Goal: Task Accomplishment & Management: Manage account settings

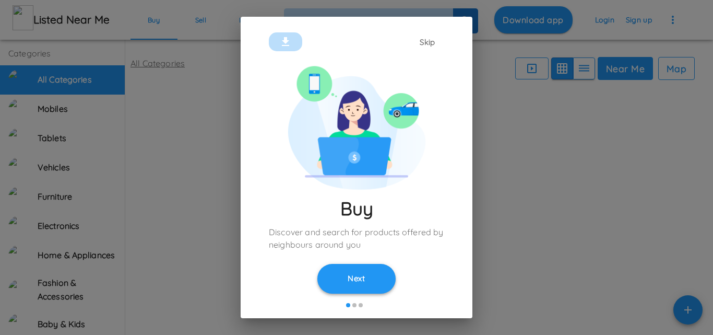
click at [378, 273] on button "Next" at bounding box center [356, 278] width 78 height 29
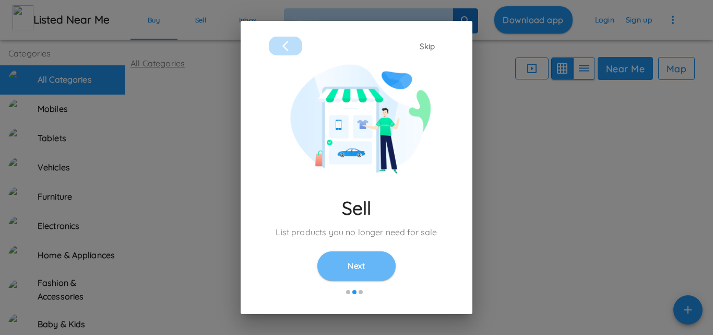
click at [378, 273] on button "Next" at bounding box center [356, 265] width 78 height 29
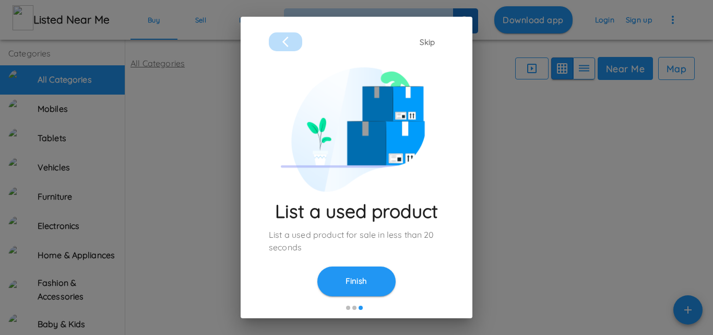
click at [378, 273] on button "Finish" at bounding box center [356, 280] width 78 height 29
click at [354, 285] on button "Finish" at bounding box center [356, 280] width 78 height 29
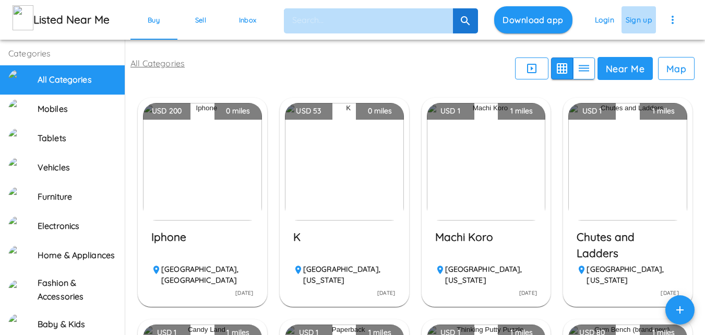
click at [642, 27] on button "Sign up" at bounding box center [639, 19] width 35 height 27
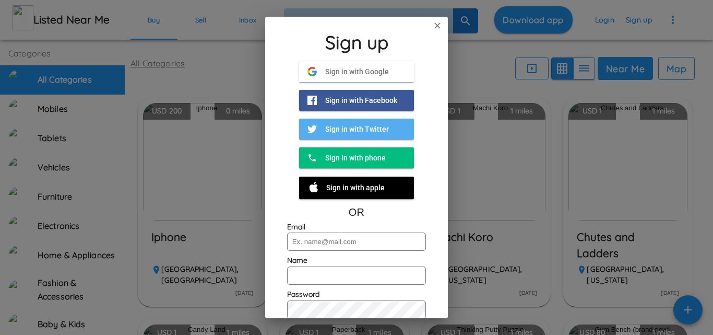
click at [332, 240] on input "text" at bounding box center [356, 241] width 139 height 18
paste input "[EMAIL_ADDRESS][DOMAIN_NAME]"
type input "[EMAIL_ADDRESS][DOMAIN_NAME]"
click at [308, 281] on input "text" at bounding box center [356, 275] width 139 height 18
type input "Babatunde@123"
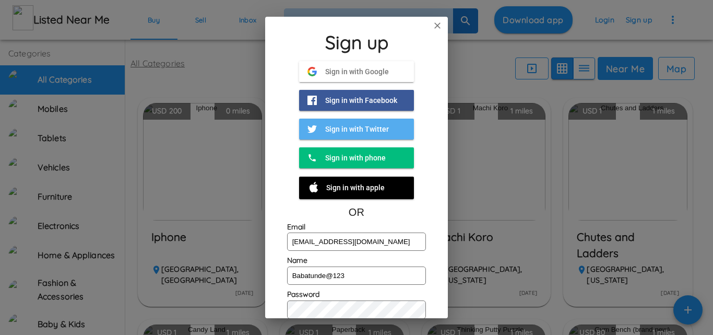
scroll to position [89, 0]
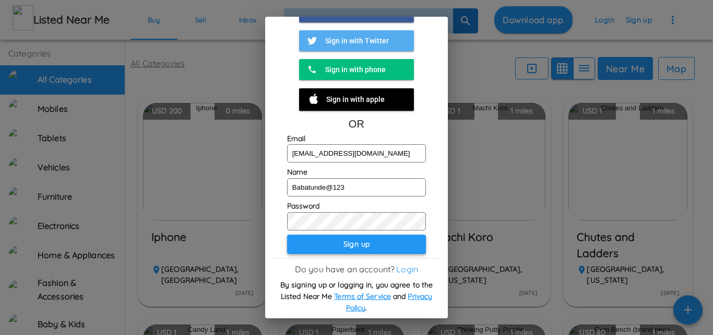
click at [374, 240] on button "Sign up" at bounding box center [356, 243] width 139 height 19
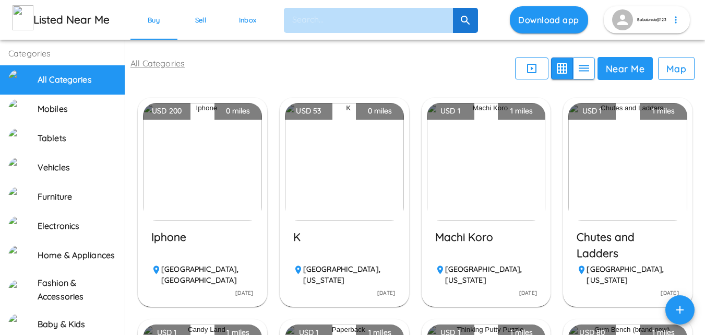
click at [374, 240] on h5 "K" at bounding box center [344, 245] width 102 height 32
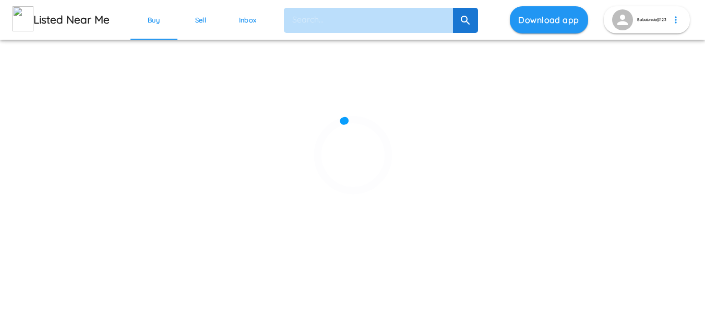
click at [471, 239] on div at bounding box center [352, 200] width 705 height 335
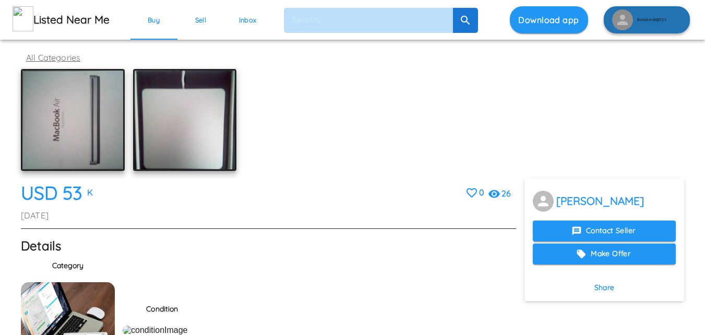
click at [657, 13] on button "Babatunde@123" at bounding box center [647, 19] width 86 height 27
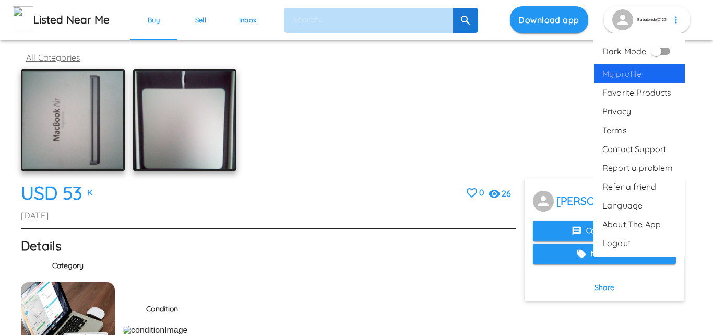
click at [625, 76] on span "My profile" at bounding box center [639, 73] width 74 height 13
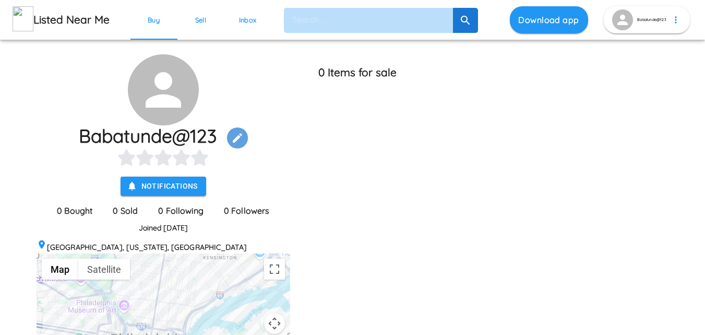
click at [242, 135] on icon "button" at bounding box center [237, 137] width 9 height 9
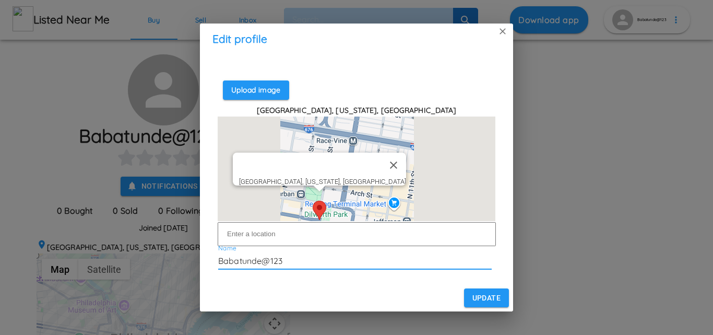
click at [288, 253] on input "Babatunde@123" at bounding box center [355, 261] width 274 height 17
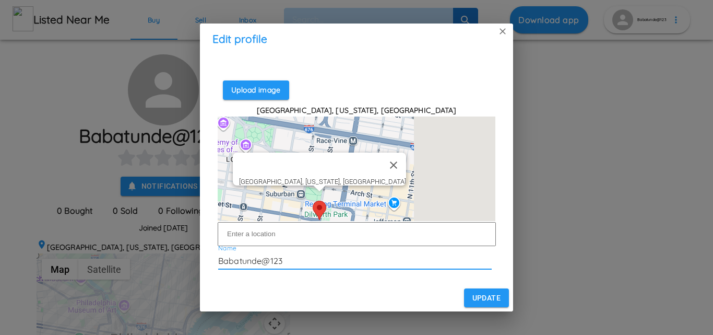
click at [288, 253] on input "Babatunde@123" at bounding box center [355, 261] width 274 height 17
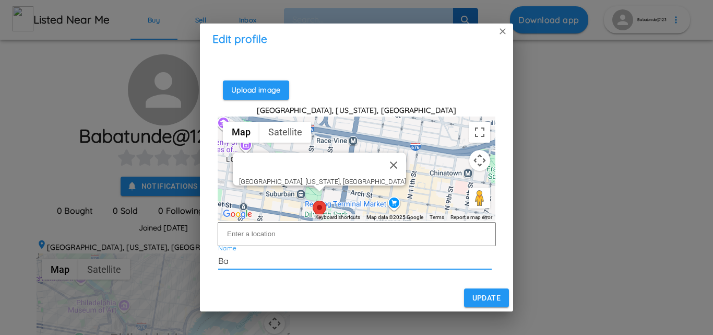
type input "B"
type input "Jeff Davies"
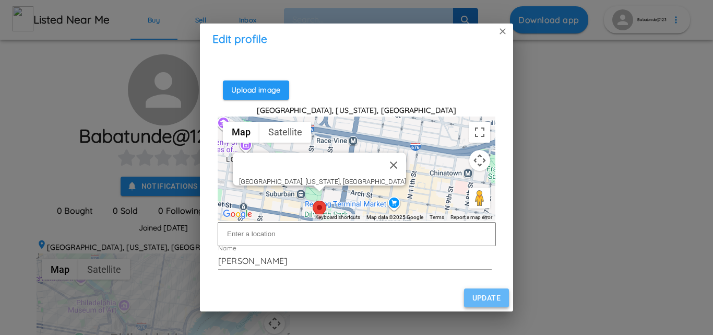
click at [469, 297] on button "Update" at bounding box center [486, 297] width 45 height 19
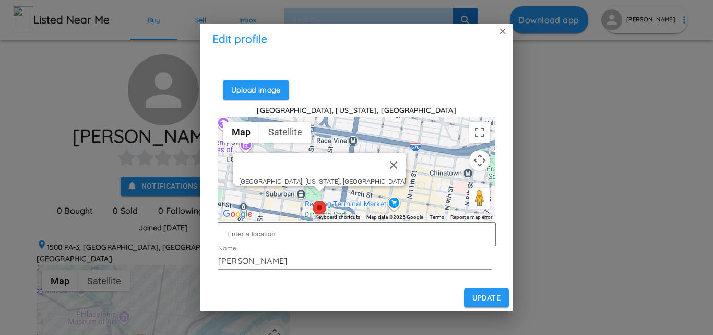
click at [439, 180] on div "Philadelphia, Pennsylvania, United States" at bounding box center [357, 168] width 278 height 104
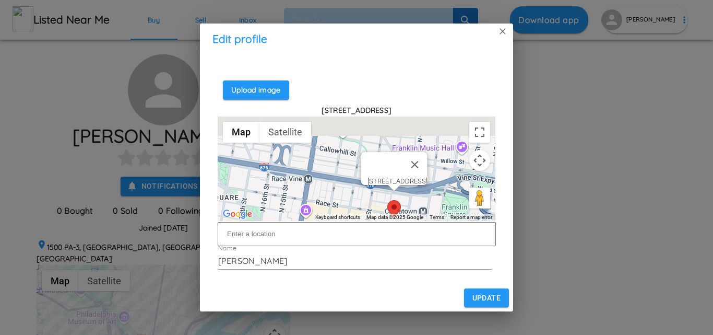
click at [428, 177] on span "153 N 10th St, Philadelphia, PA 19107, USA" at bounding box center [398, 181] width 60 height 8
click at [427, 155] on button "Close" at bounding box center [413, 164] width 25 height 25
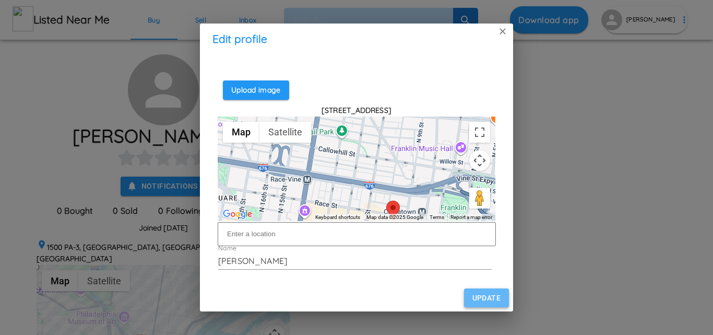
click at [478, 294] on button "Update" at bounding box center [486, 297] width 45 height 19
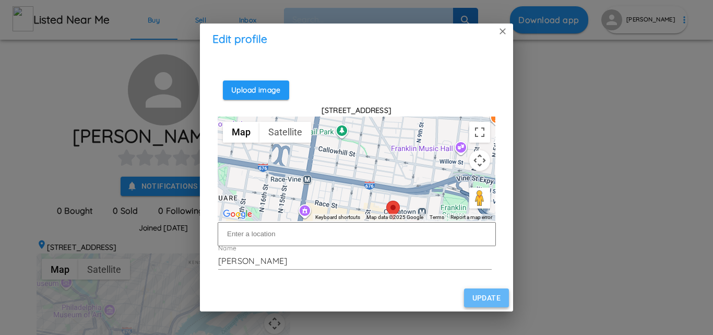
click at [478, 294] on button "Update" at bounding box center [486, 297] width 45 height 19
click at [506, 35] on icon at bounding box center [503, 31] width 10 height 10
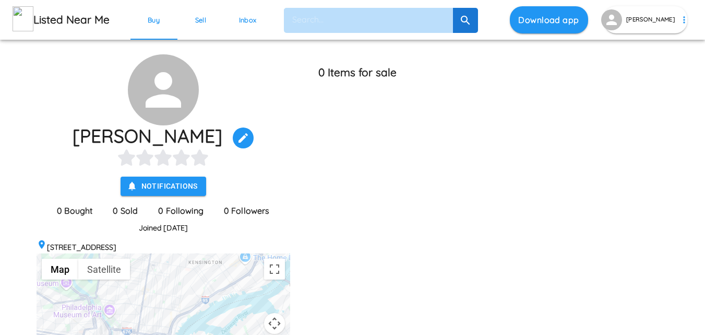
click at [28, 18] on img at bounding box center [23, 18] width 21 height 25
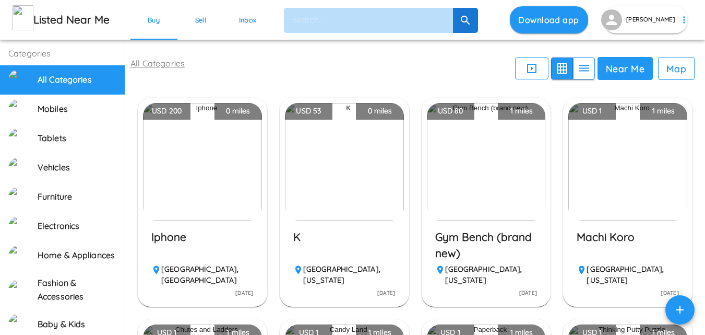
click at [162, 64] on link "All Categories" at bounding box center [158, 63] width 54 height 10
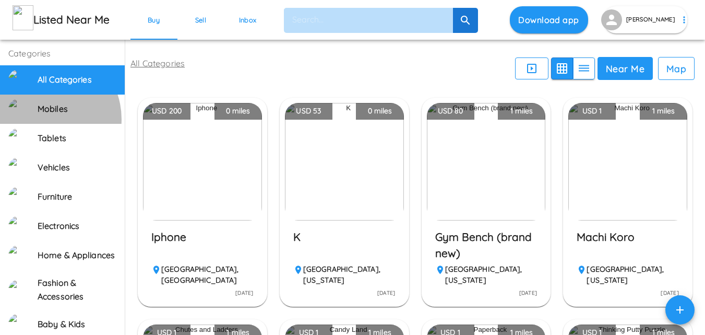
click at [43, 119] on div "Mobiles" at bounding box center [62, 108] width 125 height 29
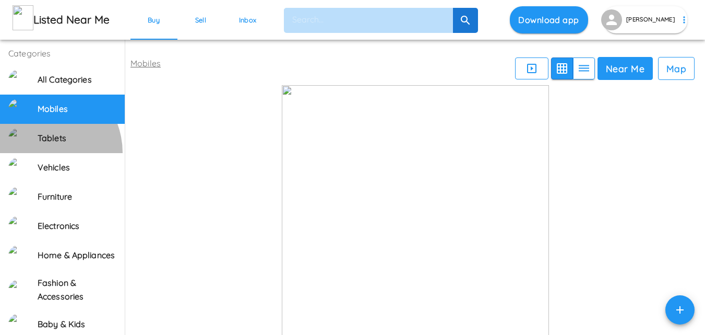
click at [40, 152] on div "Tablets" at bounding box center [62, 138] width 125 height 29
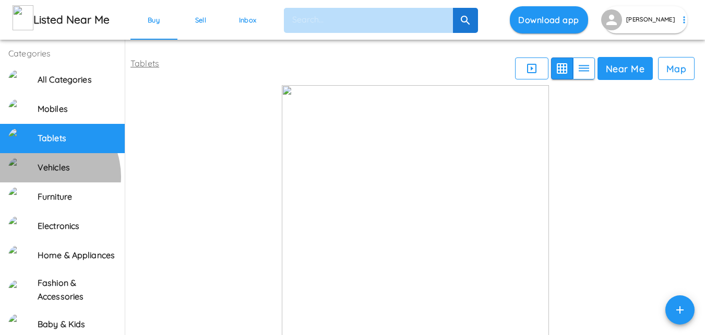
click at [41, 176] on div "Vehicles" at bounding box center [62, 167] width 125 height 29
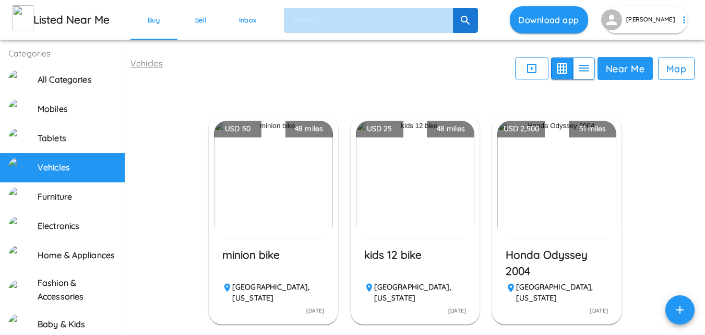
click at [60, 76] on h6 "All Categories" at bounding box center [77, 80] width 79 height 14
